Goal: Transaction & Acquisition: Book appointment/travel/reservation

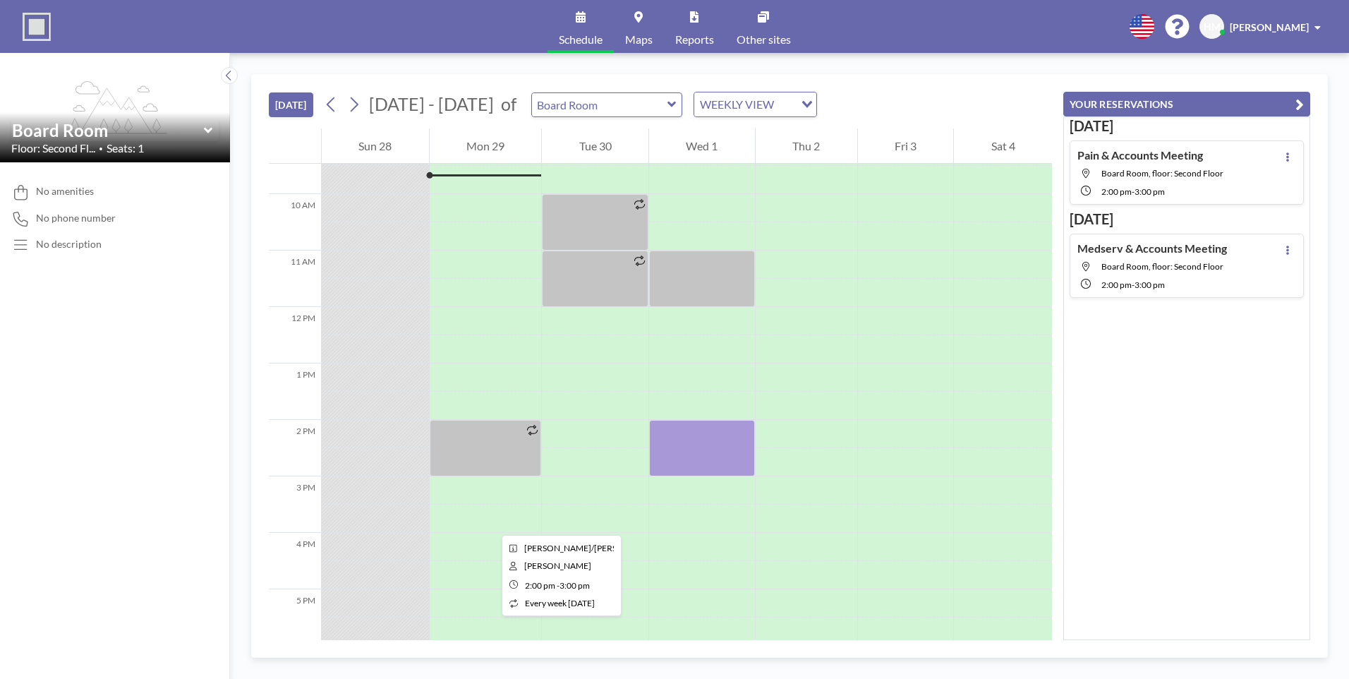
scroll to position [535, 0]
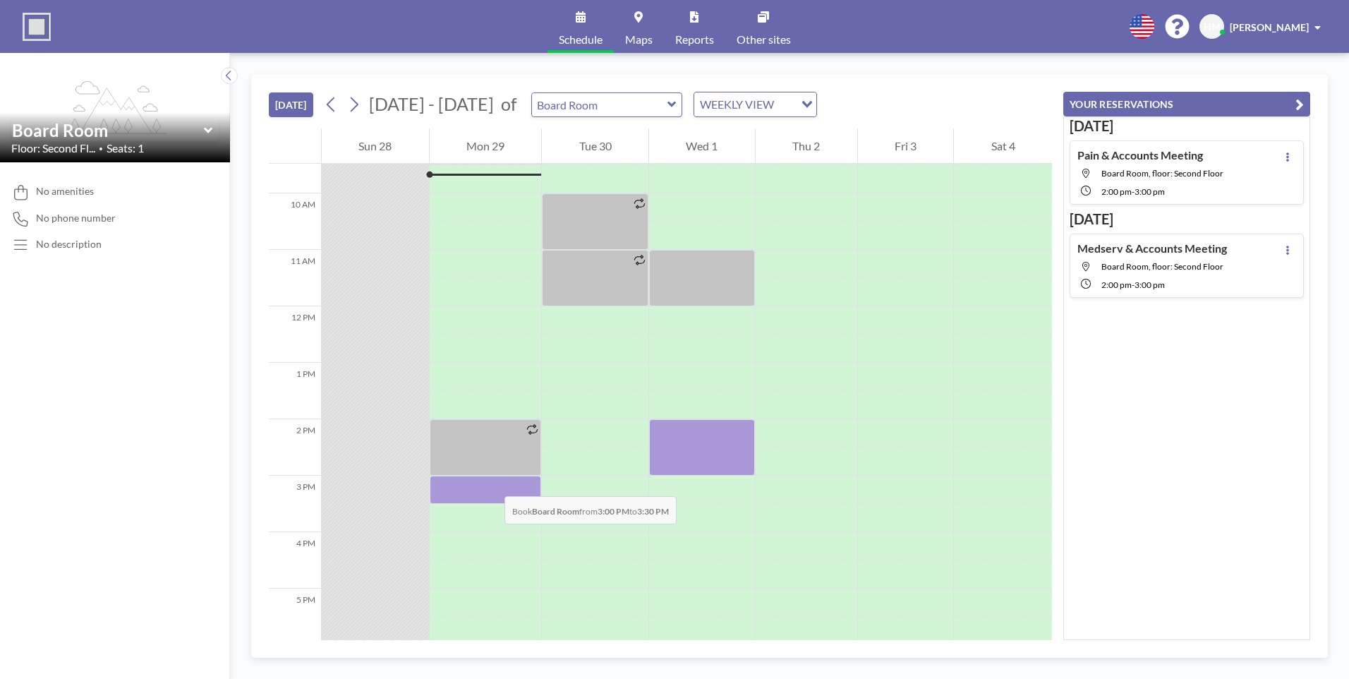
click at [490, 482] on div at bounding box center [486, 490] width 112 height 28
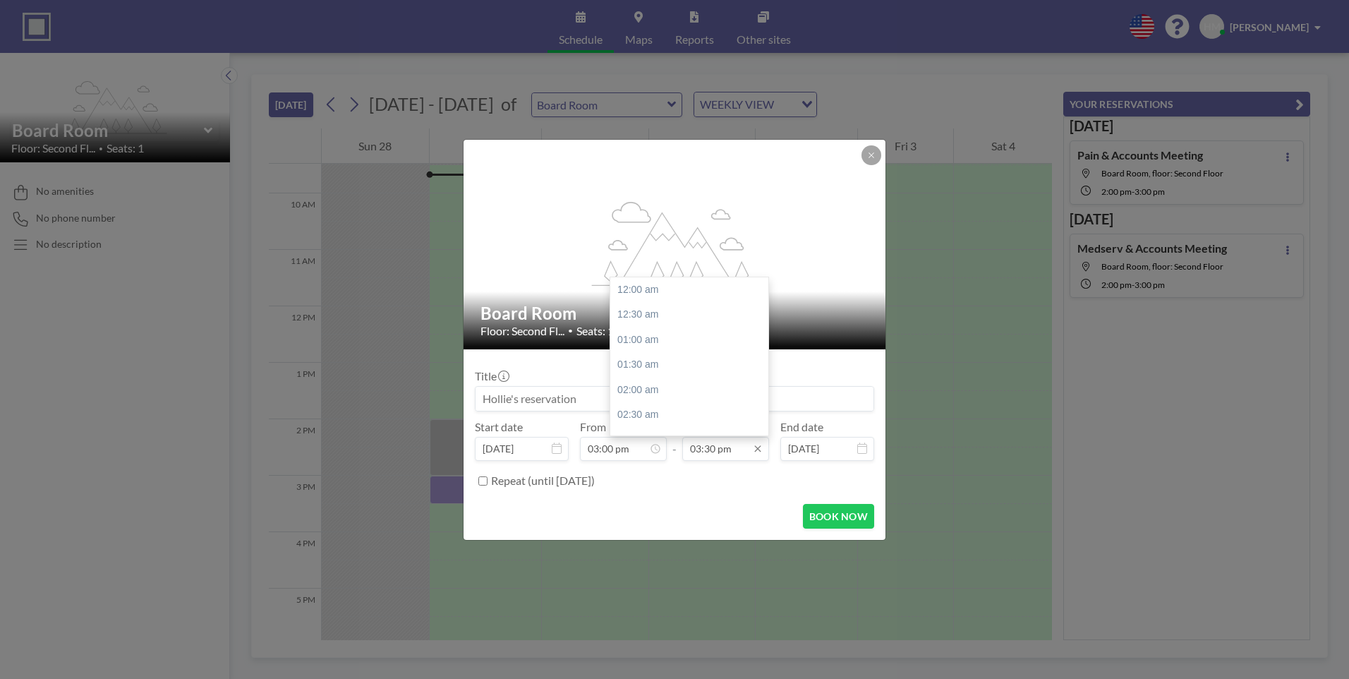
scroll to position [778, 0]
click at [639, 321] on div "04:00 pm" at bounding box center [692, 315] width 165 height 25
type input "04:00 pm"
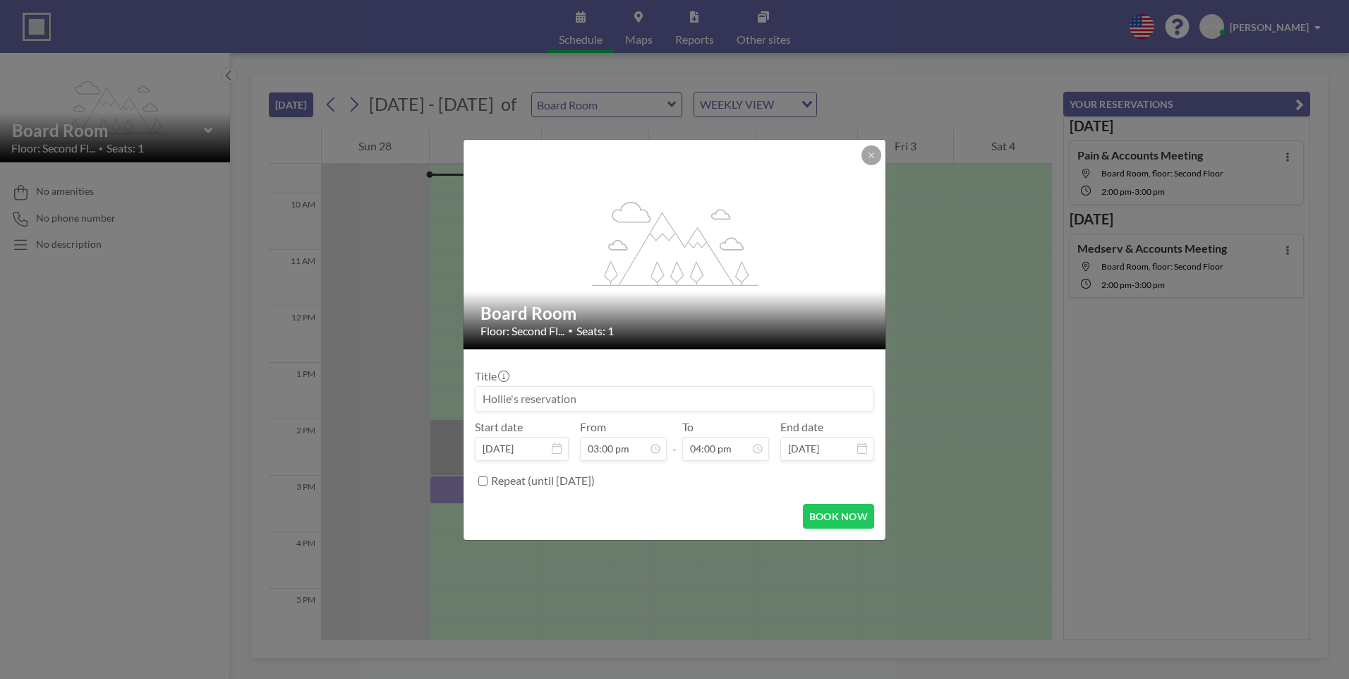
click at [623, 398] on input at bounding box center [675, 399] width 398 height 24
type input "a"
click at [838, 510] on button "BOOK NOW" at bounding box center [838, 516] width 71 height 25
type input "Accounts"
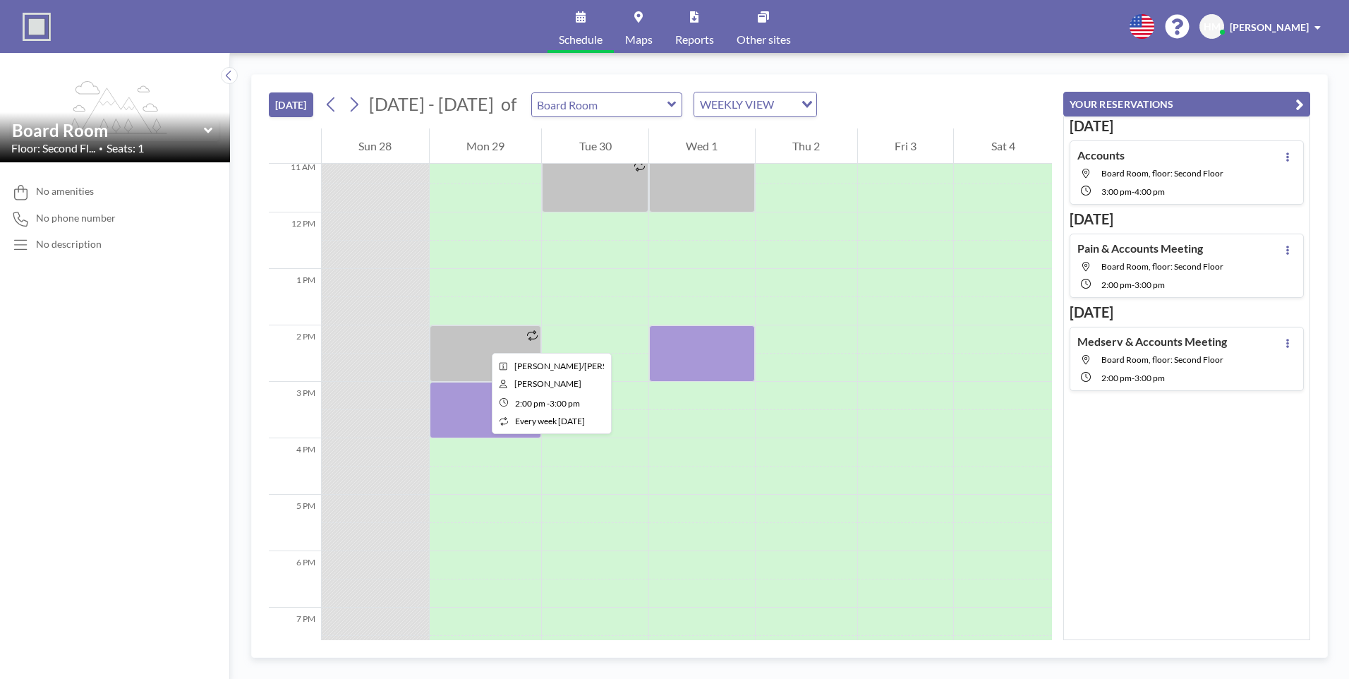
scroll to position [628, 0]
click at [1178, 517] on div "[DATE] Accounts Board Room, floor: Second Floor 3:00 PM - 4:00 PM [DATE] Pain &…" at bounding box center [1186, 378] width 247 height 524
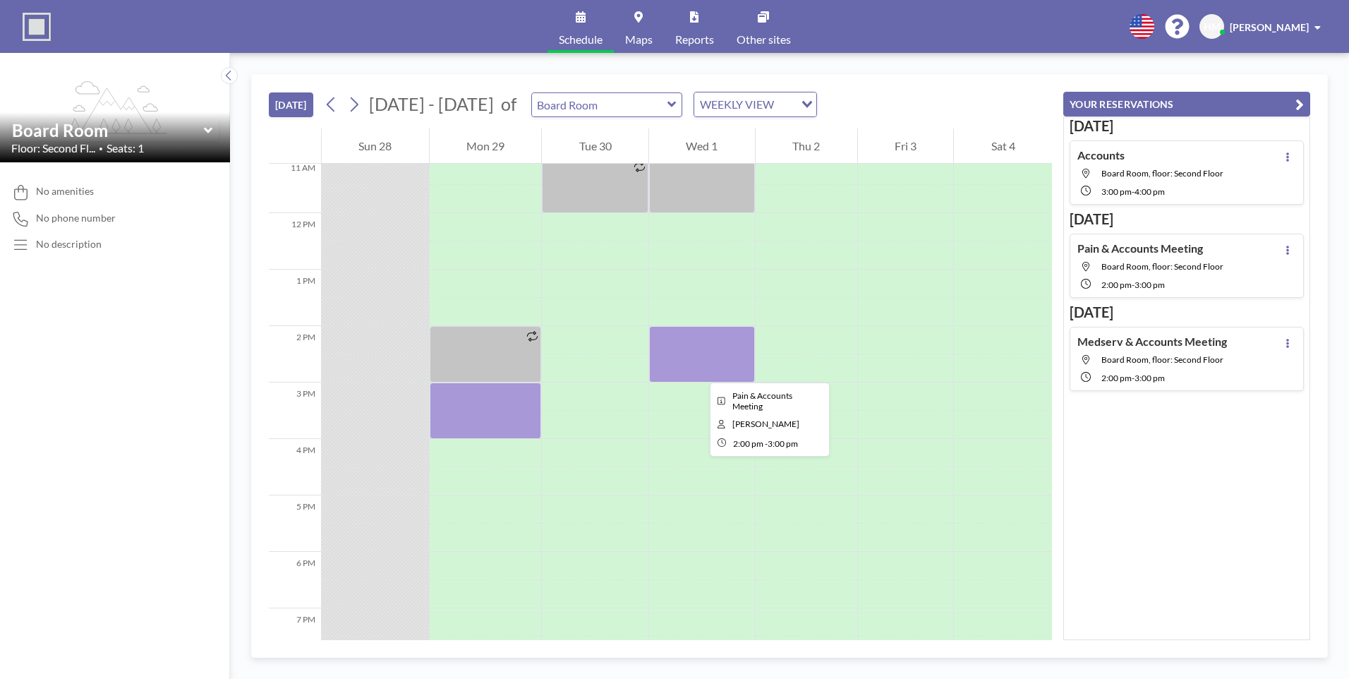
click at [699, 370] on div at bounding box center [702, 354] width 106 height 56
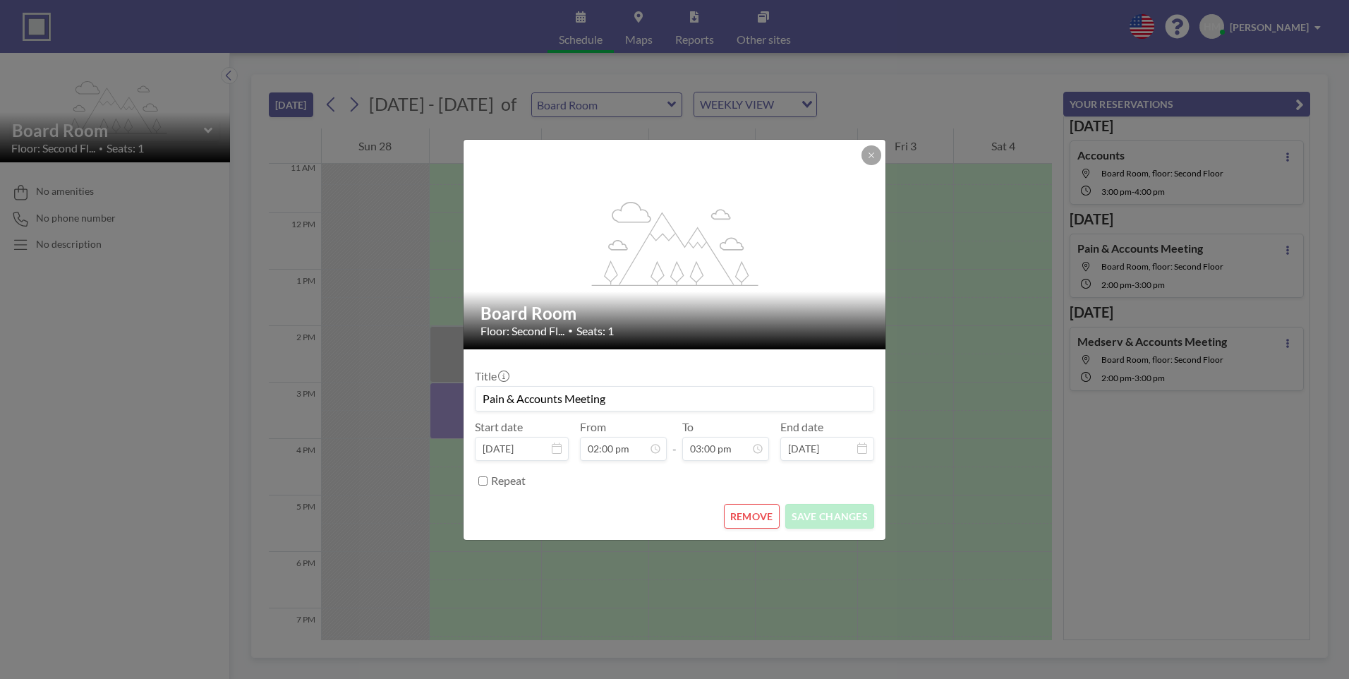
drag, startPoint x: 615, startPoint y: 405, endPoint x: 452, endPoint y: 394, distance: 164.1
click at [452, 394] on div "flex-grow: 1.2; Board Room Floor: Second Fl... • Seats: 1 Title Pain & Accounts…" at bounding box center [674, 339] width 1349 height 679
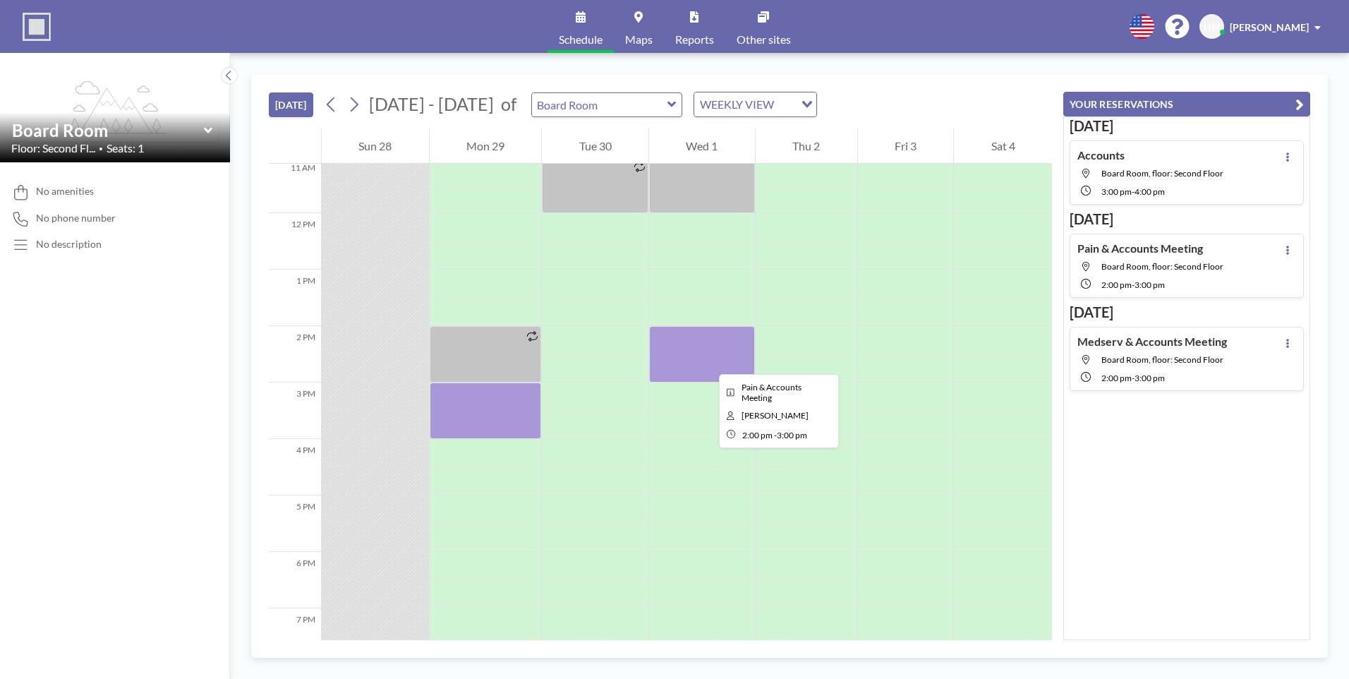
click at [708, 359] on div at bounding box center [702, 354] width 106 height 56
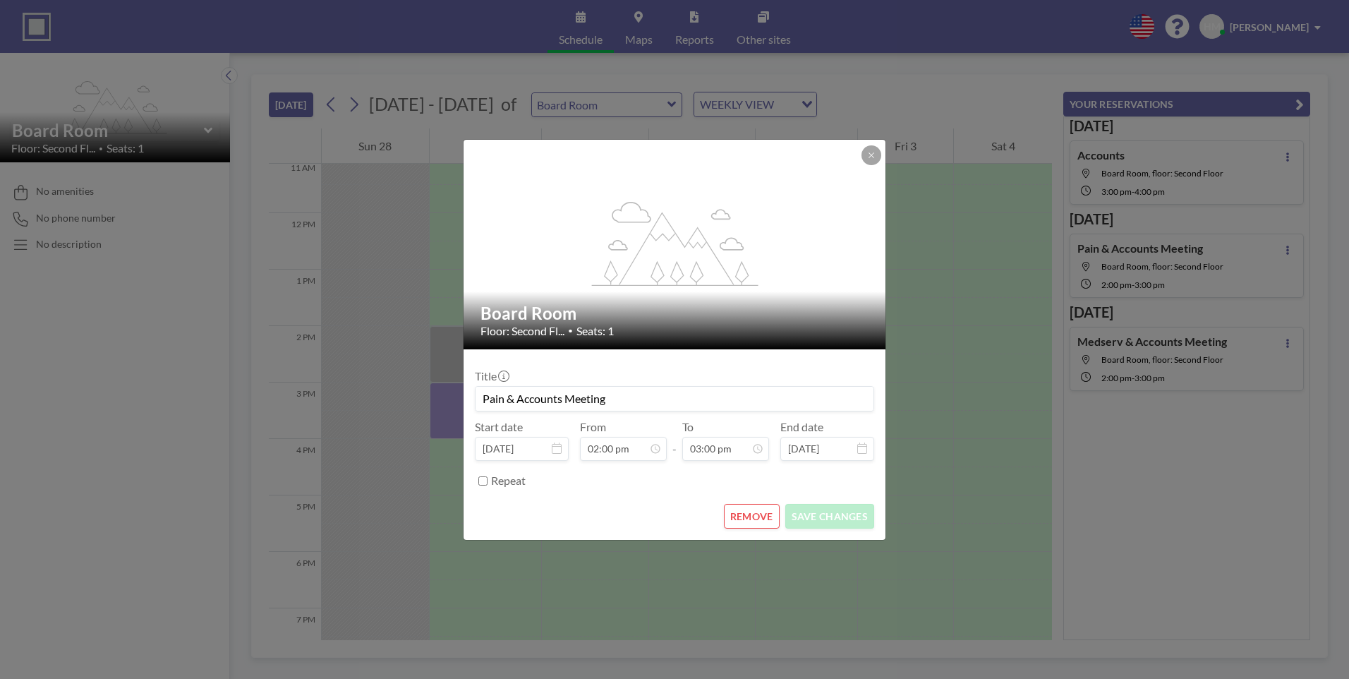
drag, startPoint x: 622, startPoint y: 404, endPoint x: 438, endPoint y: 386, distance: 185.1
click at [438, 386] on div "flex-grow: 1.2; Board Room Floor: Second Fl... • Seats: 1 Title Pain & Accounts…" at bounding box center [674, 339] width 1349 height 679
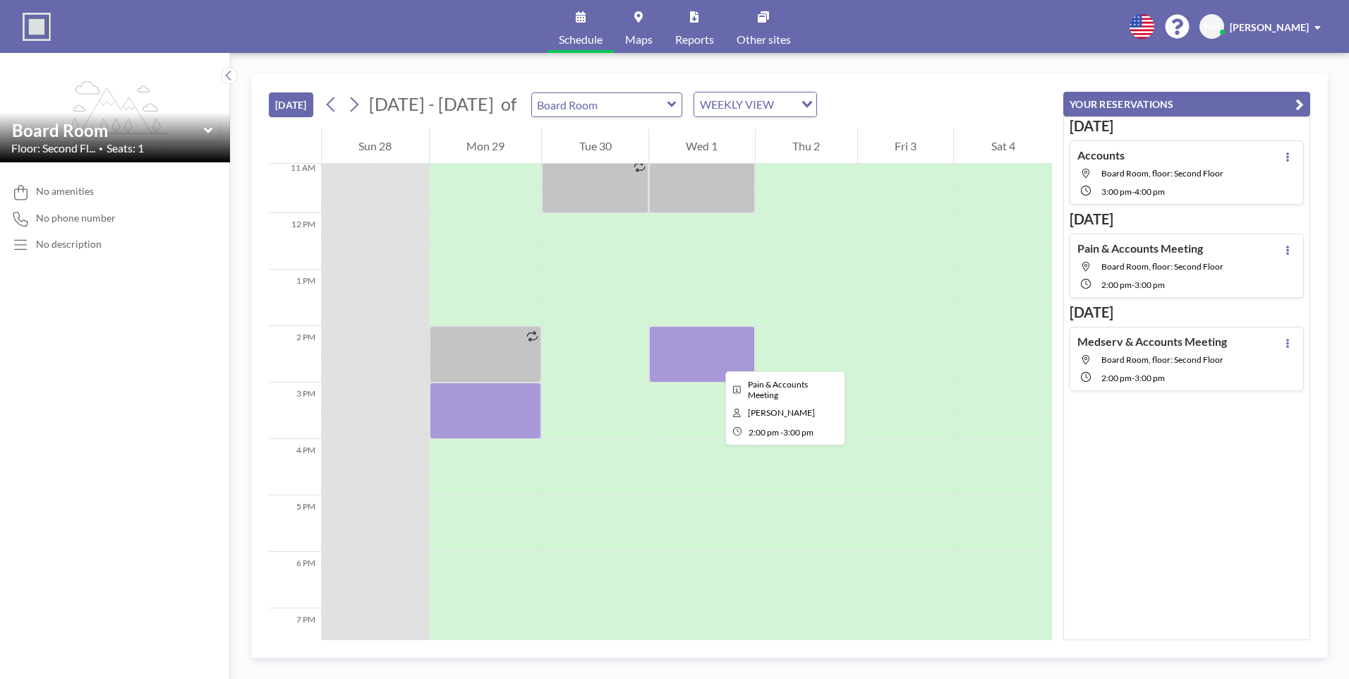
click at [714, 358] on div at bounding box center [702, 354] width 106 height 56
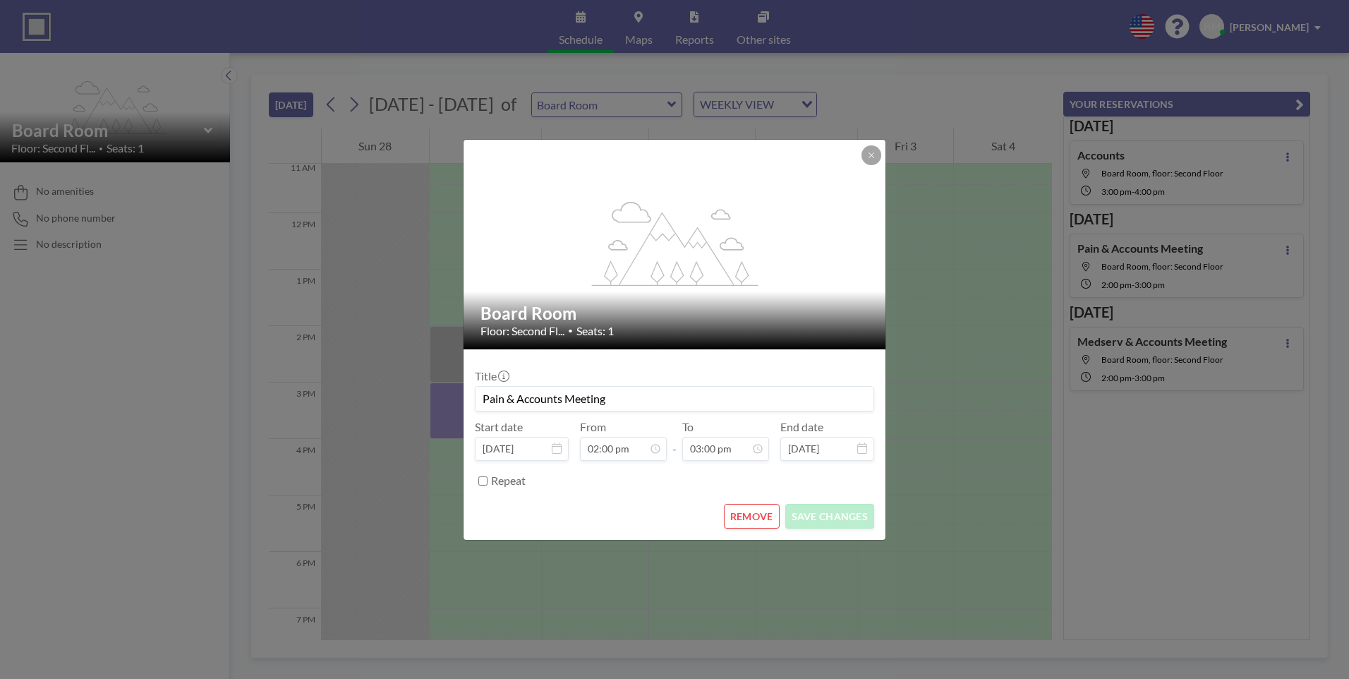
click at [657, 397] on input "Pain & Accounts Meeting" at bounding box center [675, 399] width 398 height 24
type input "P"
click at [838, 507] on button "SAVE CHANGES" at bounding box center [829, 516] width 89 height 25
type input "Accounts Laya meeting"
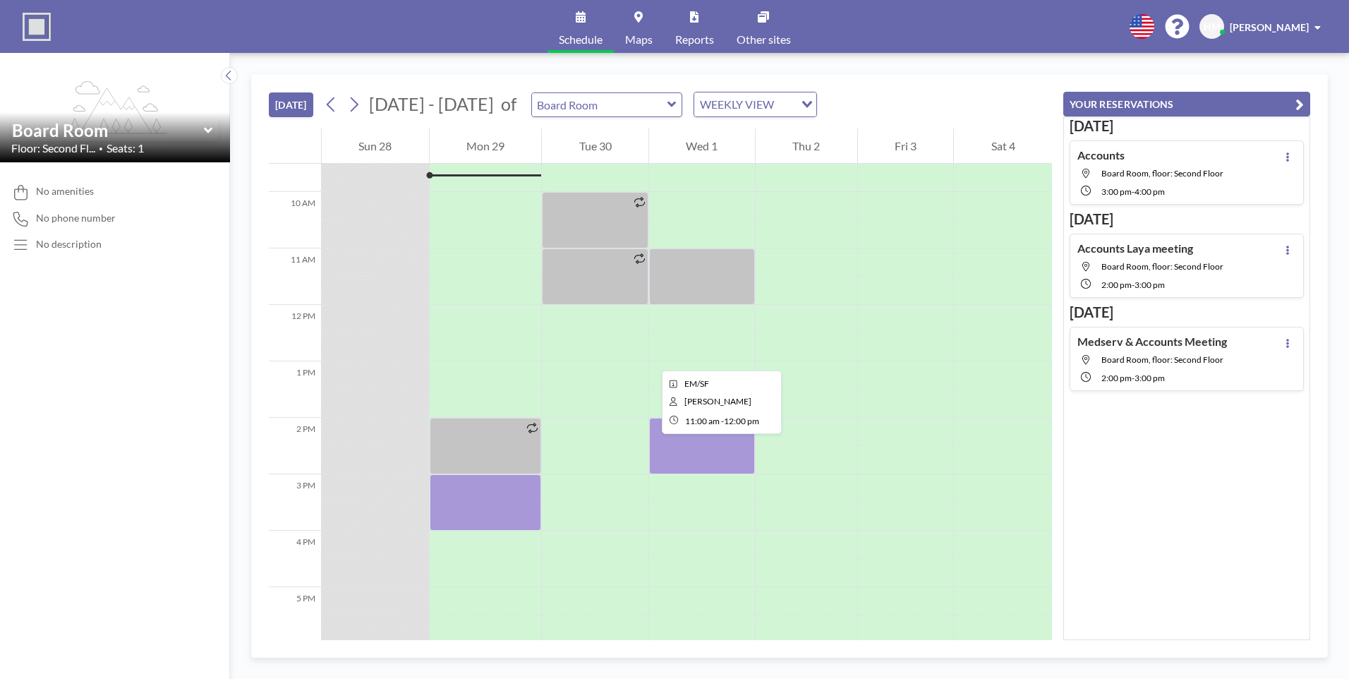
scroll to position [536, 0]
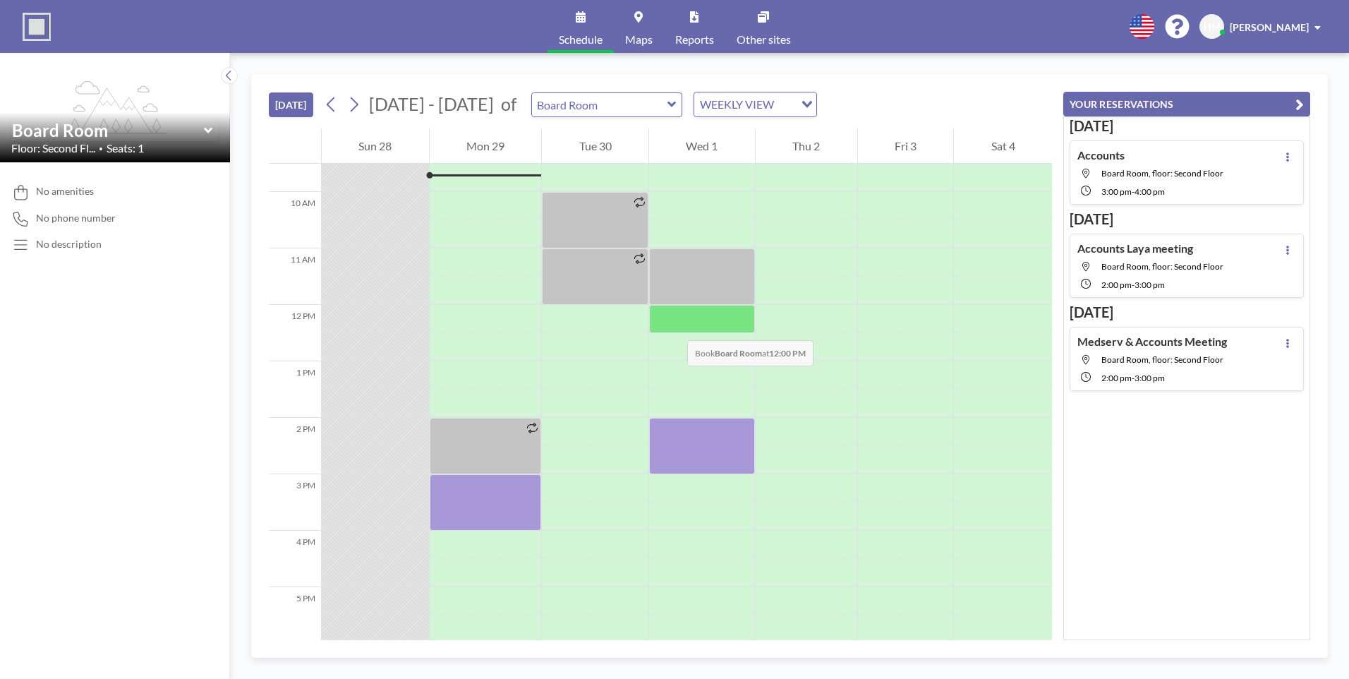
click at [673, 326] on div at bounding box center [702, 319] width 106 height 28
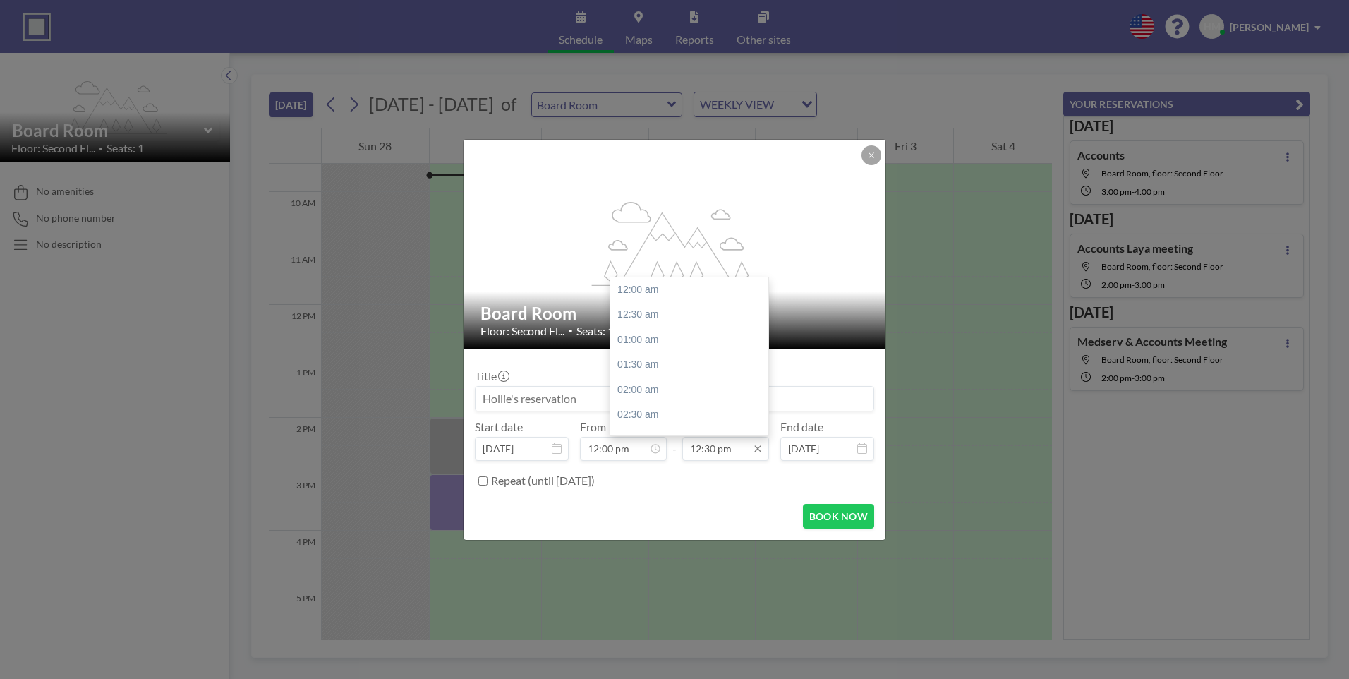
scroll to position [628, 0]
click at [627, 320] on div "01:00 pm" at bounding box center [692, 314] width 165 height 25
type input "01:00 pm"
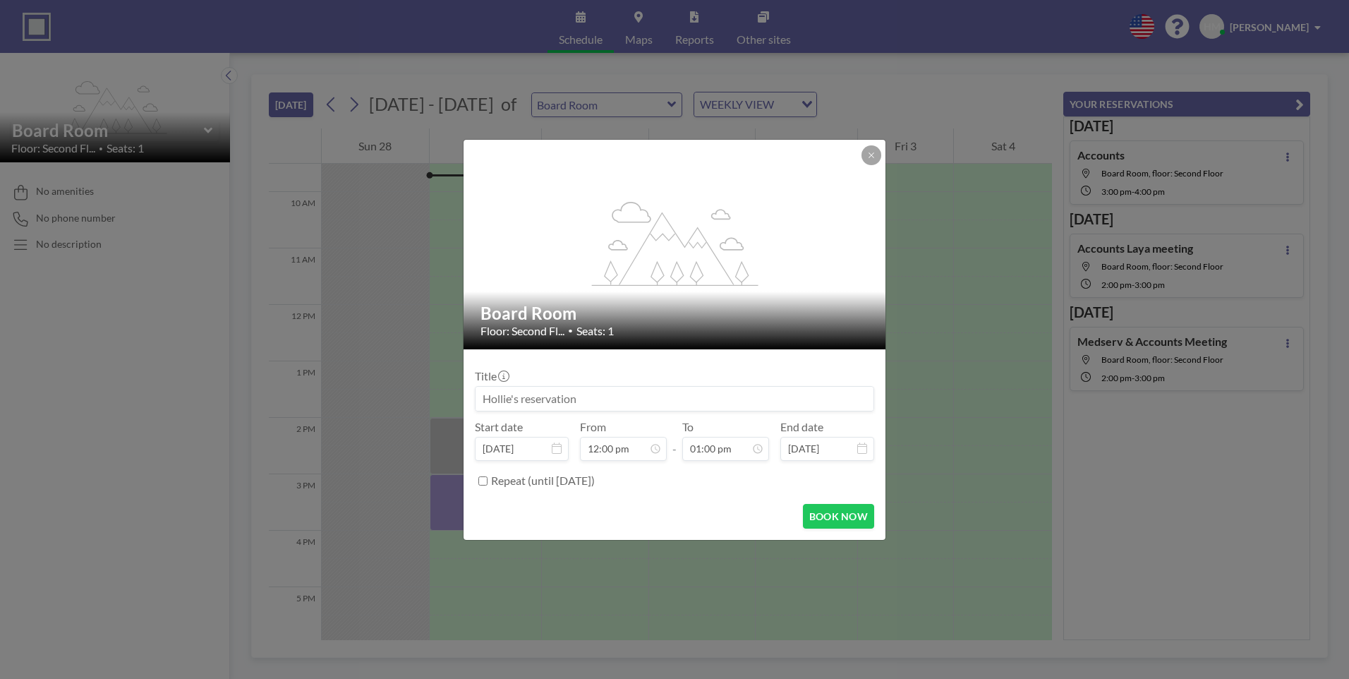
click at [587, 403] on input at bounding box center [675, 399] width 398 height 24
click at [827, 518] on button "BOOK NOW" at bounding box center [838, 516] width 71 height 25
type input "Pain & Accounts Meeting"
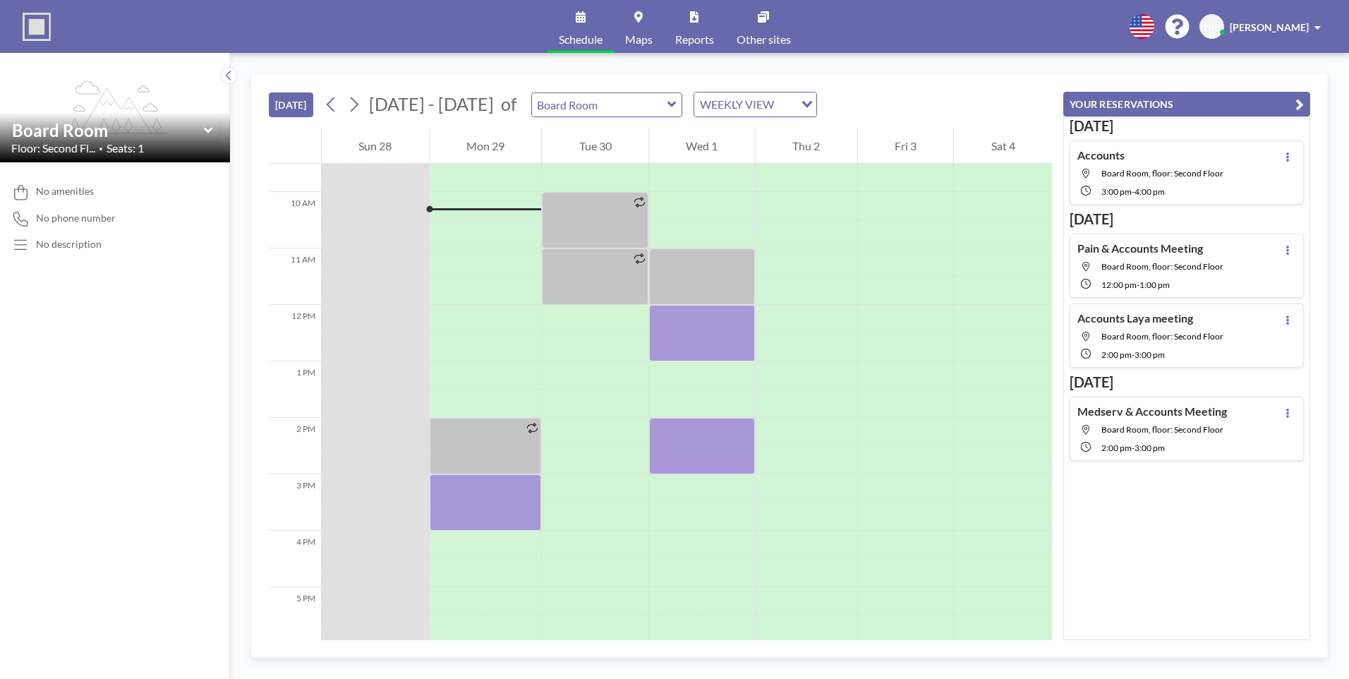
click at [1181, 574] on div "[DATE] Accounts Board Room, floor: Second Floor 3:00 PM - 4:00 PM [DATE] Pain &…" at bounding box center [1186, 378] width 247 height 524
